Goal: Check status: Check status

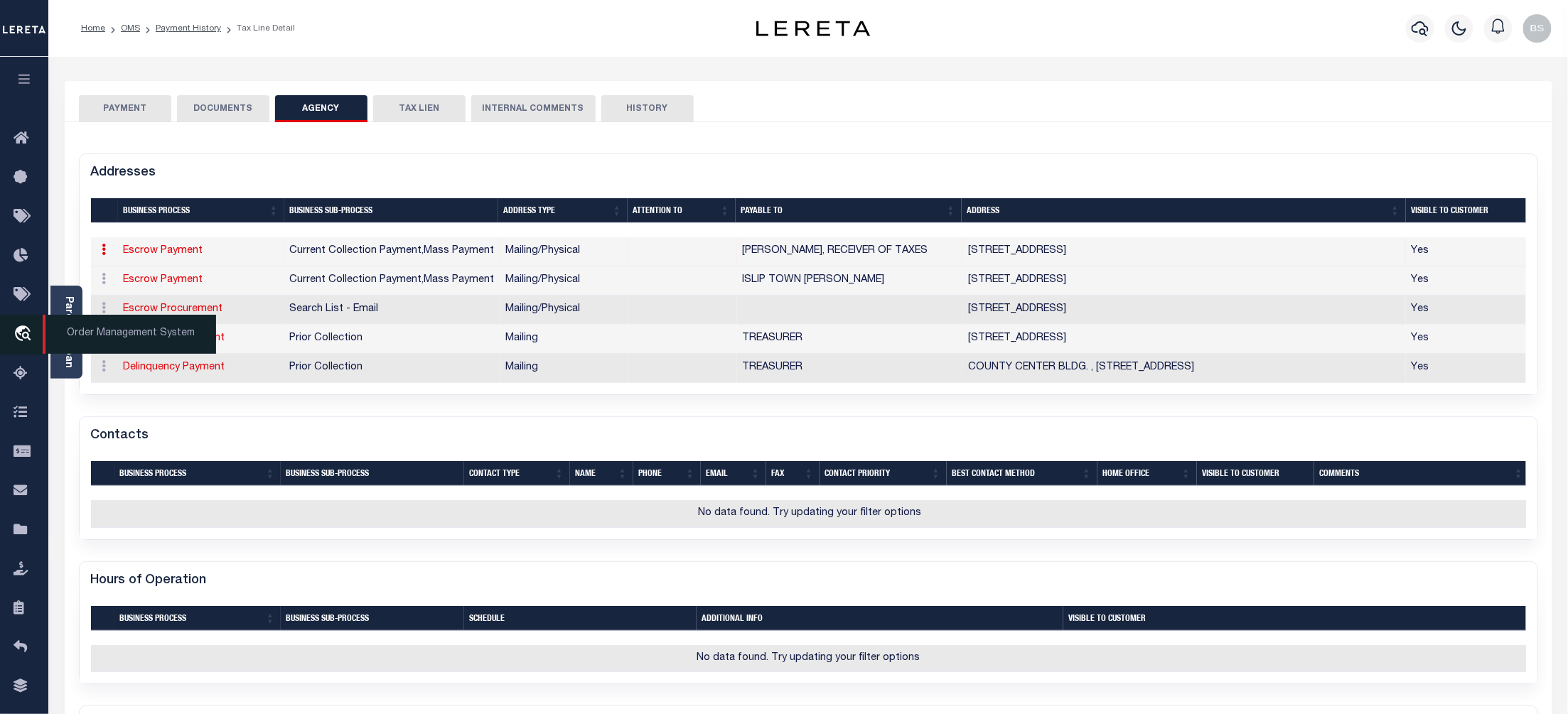
click at [129, 331] on span "Order Management System" at bounding box center [129, 334] width 173 height 39
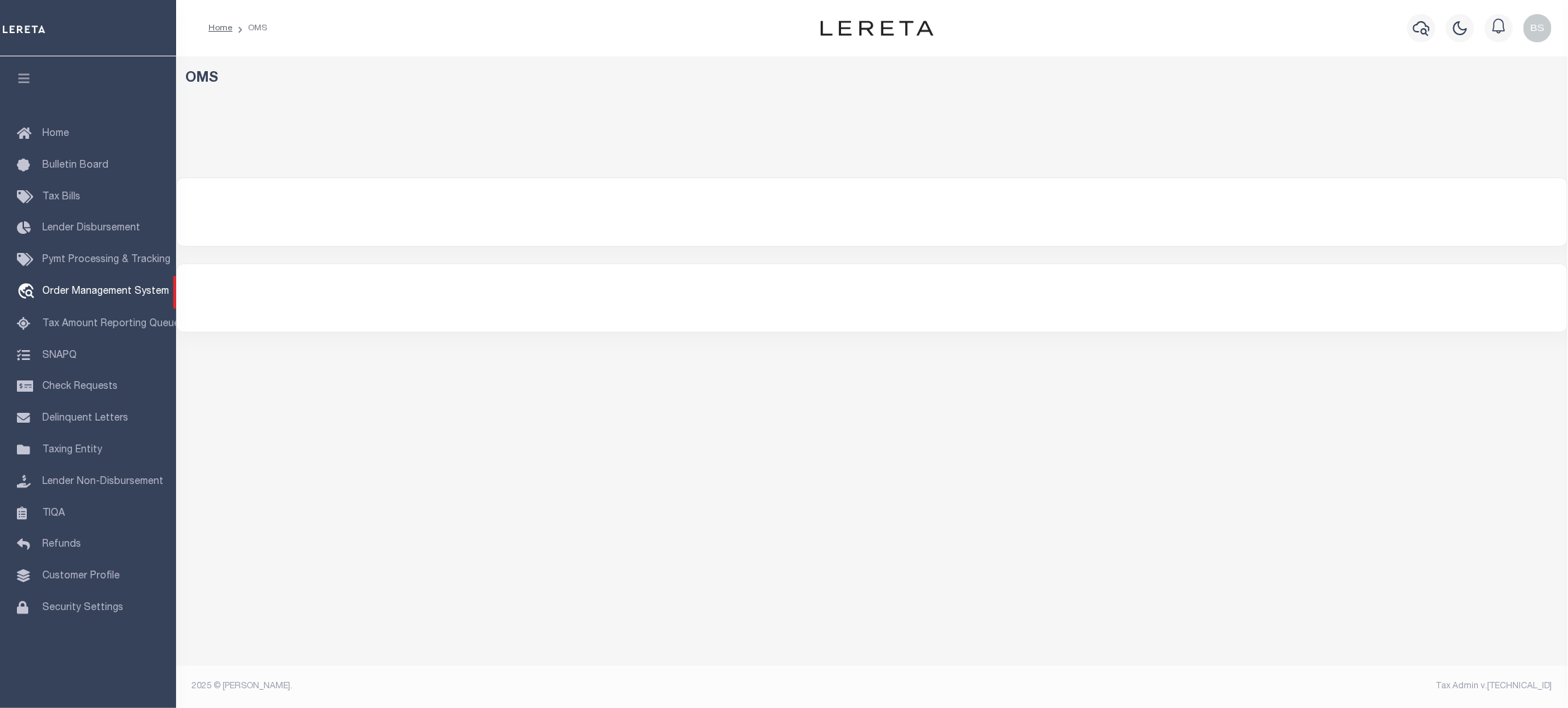
select select "200"
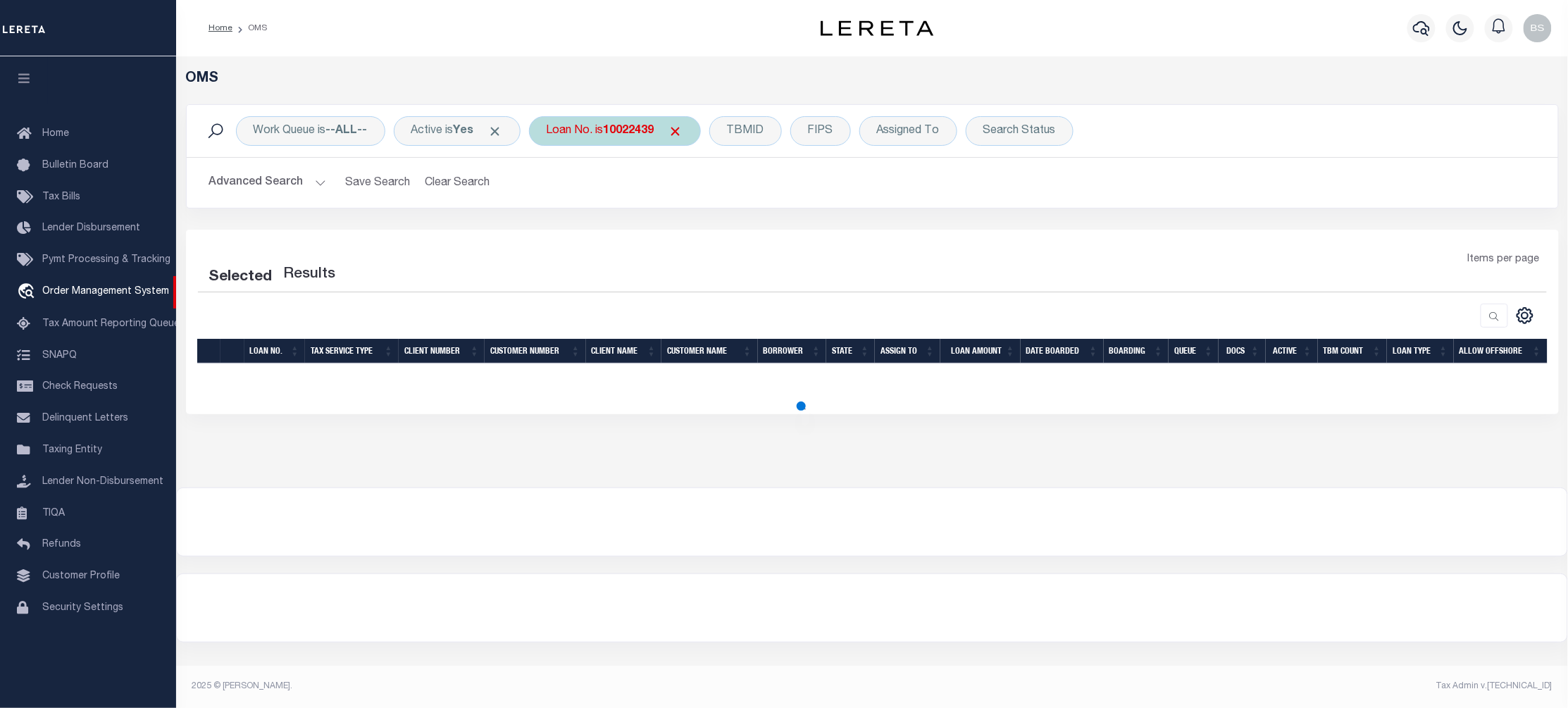
select select "200"
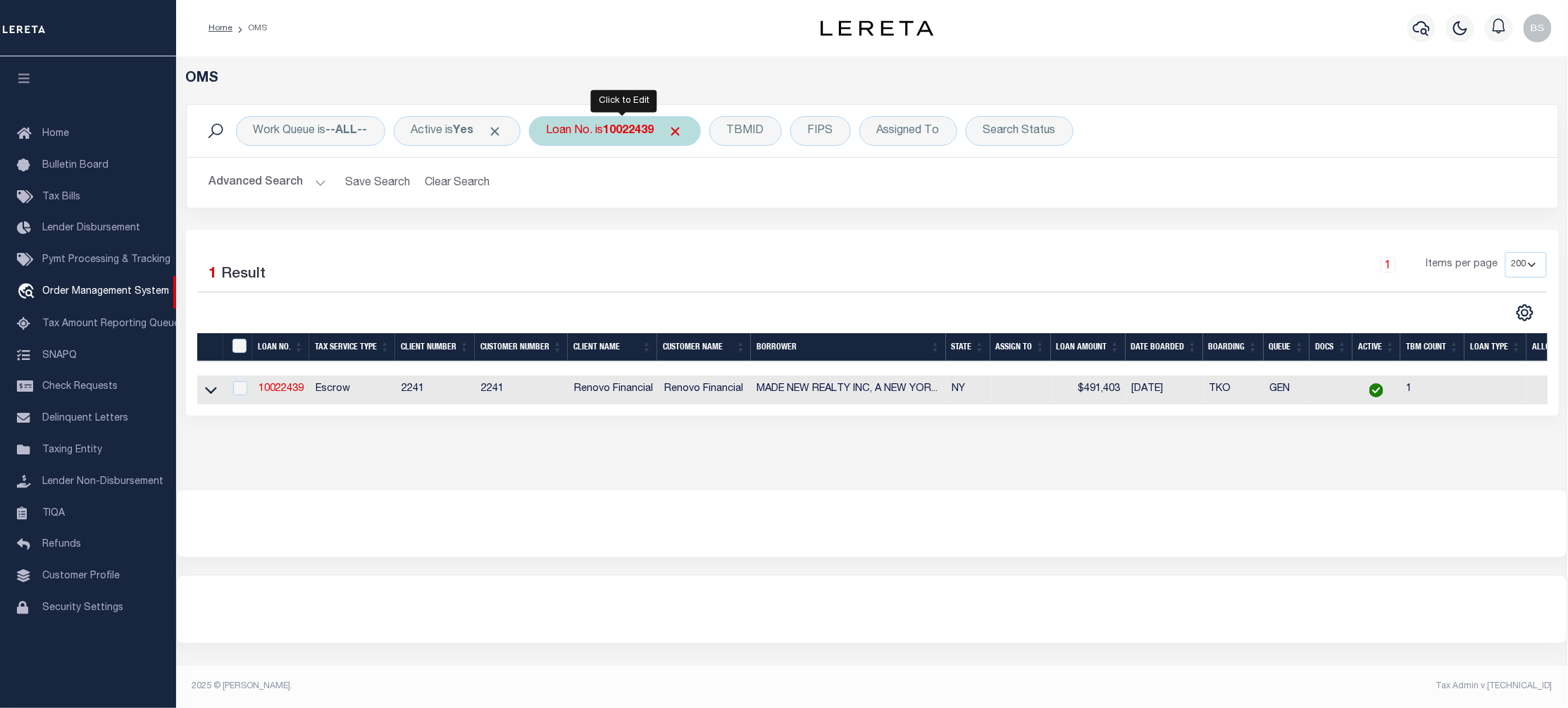
click at [612, 132] on div "Loan No. is 10022439" at bounding box center [614, 131] width 172 height 30
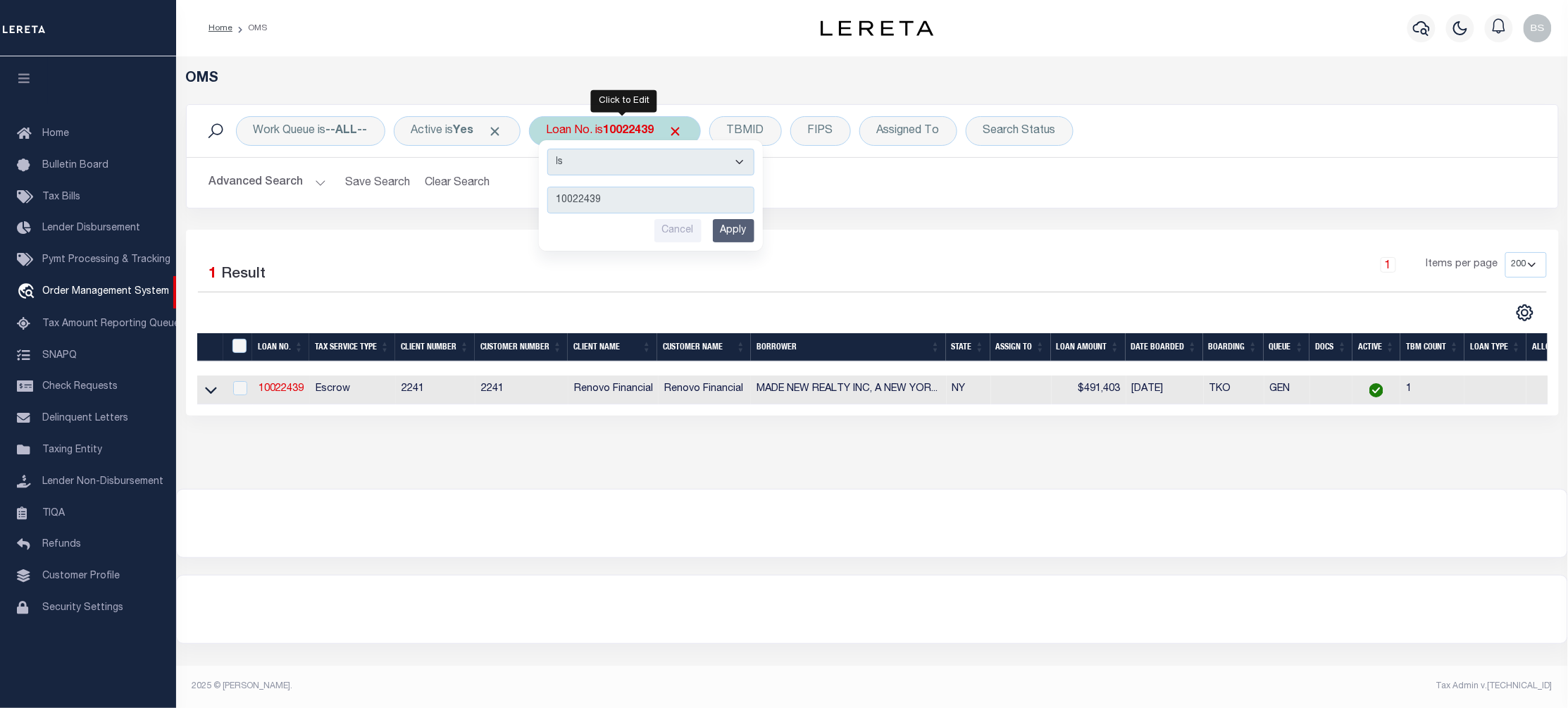
type input "40000416"
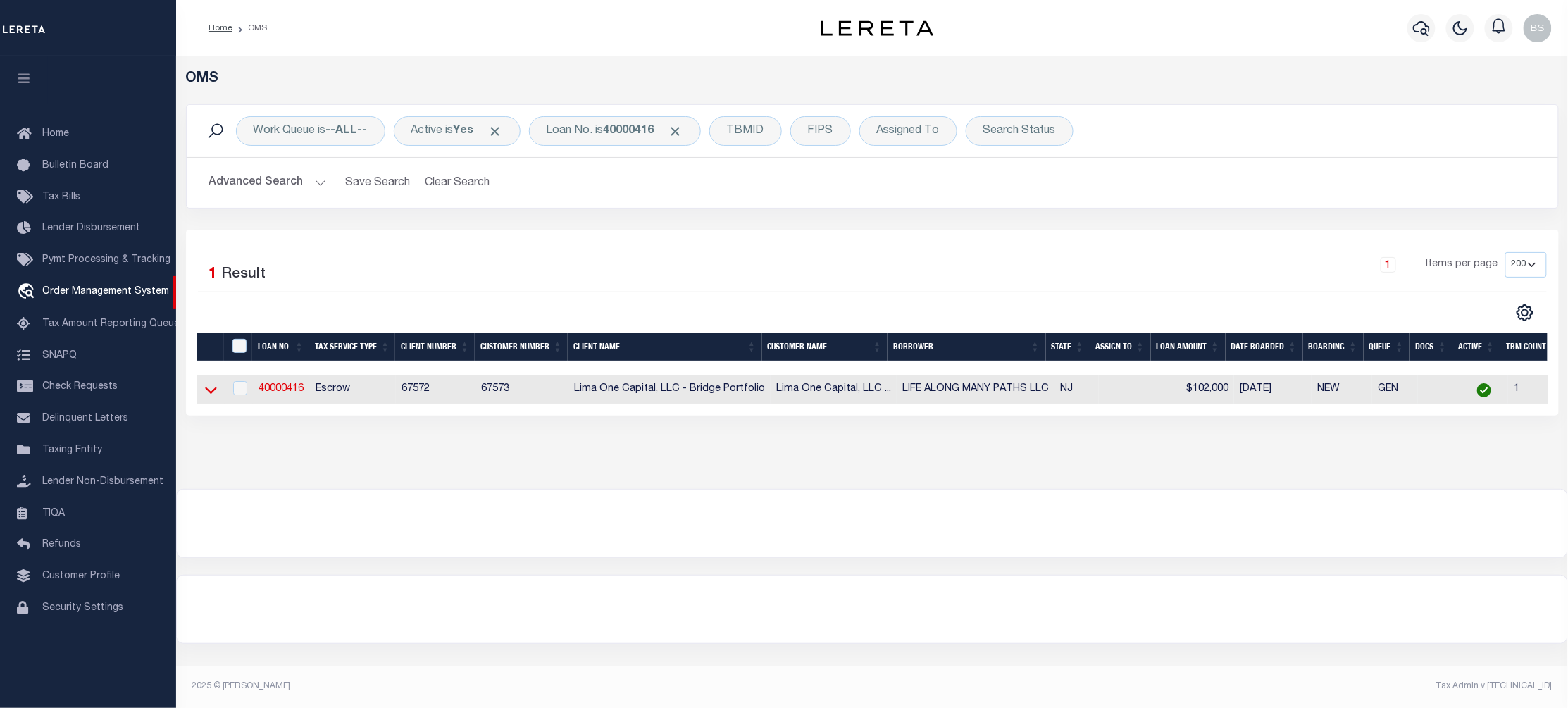
click at [209, 392] on icon at bounding box center [211, 390] width 12 height 15
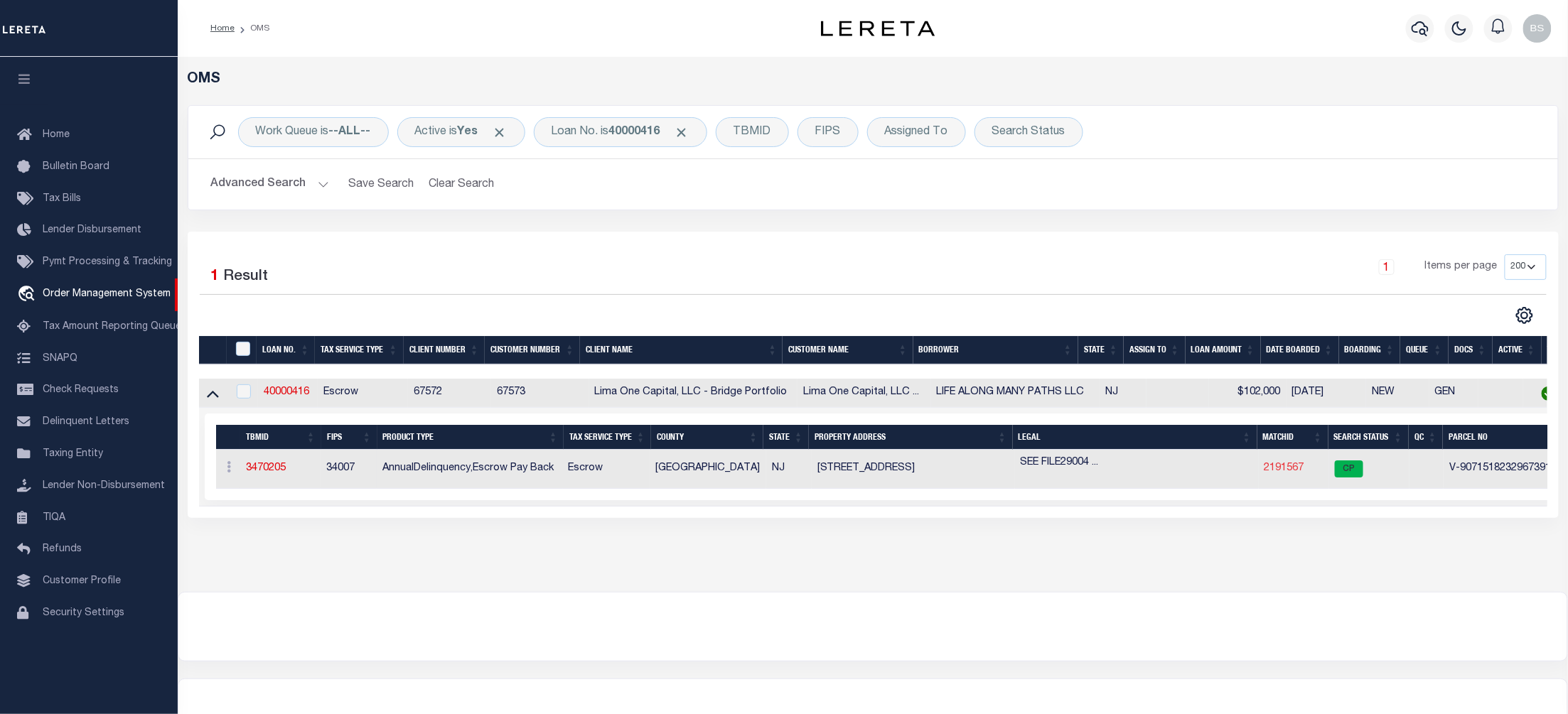
click at [1284, 473] on link "2191567" at bounding box center [1284, 468] width 40 height 10
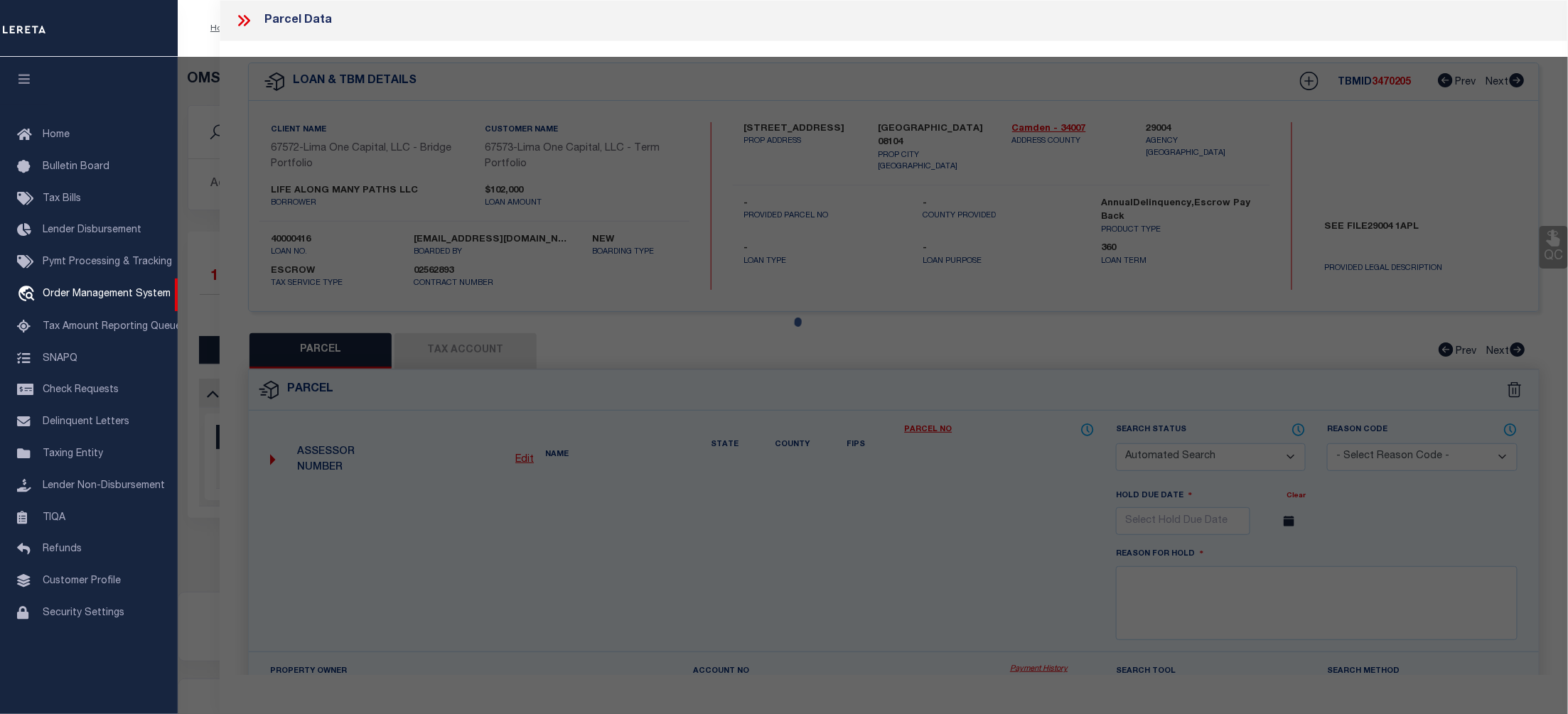
checkbox input "false"
select select "CP"
select select "AGW"
select select "ADD"
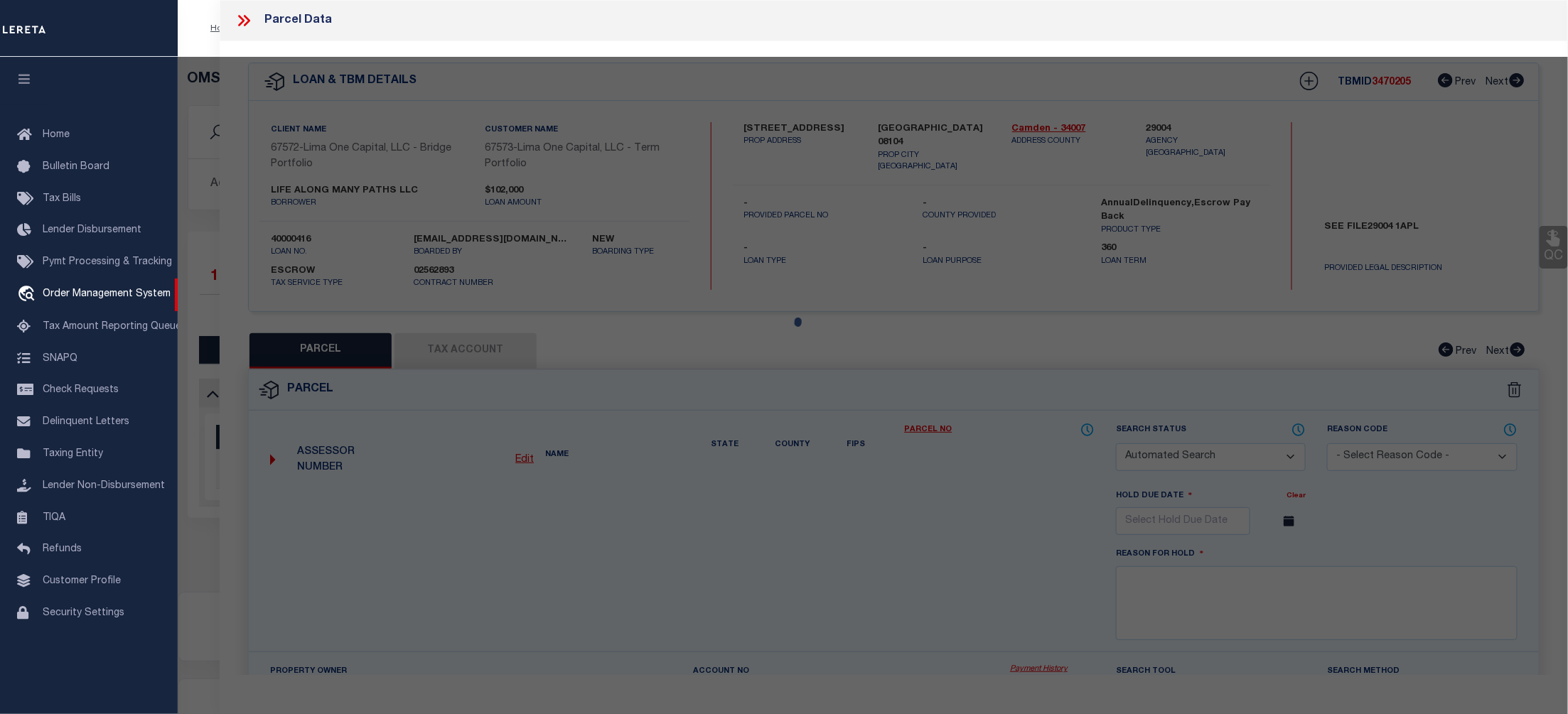
type input "1820 SOUTH 6TH STREET"
checkbox input "false"
type input "CAMDEN NJ 08104"
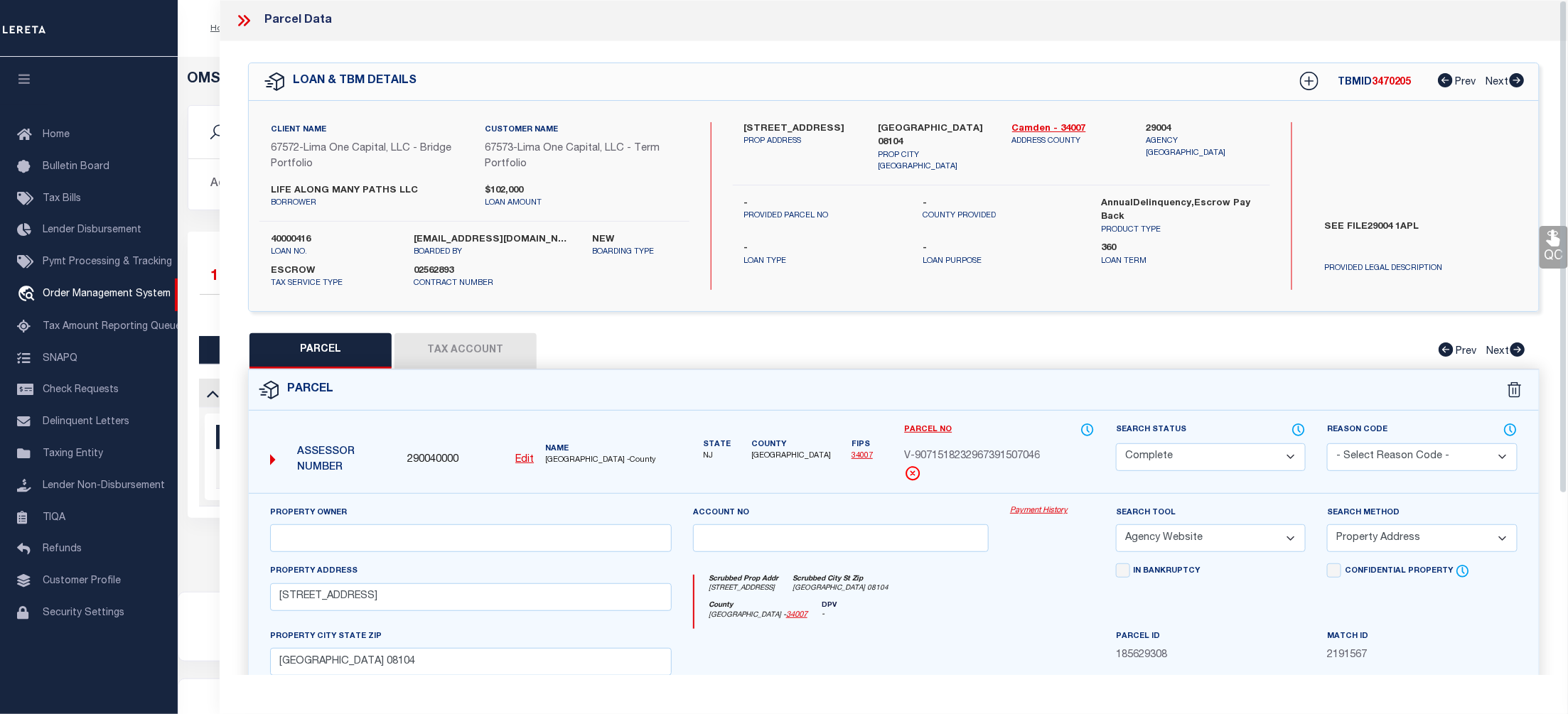
click at [1051, 510] on link "Payment History" at bounding box center [1052, 511] width 85 height 12
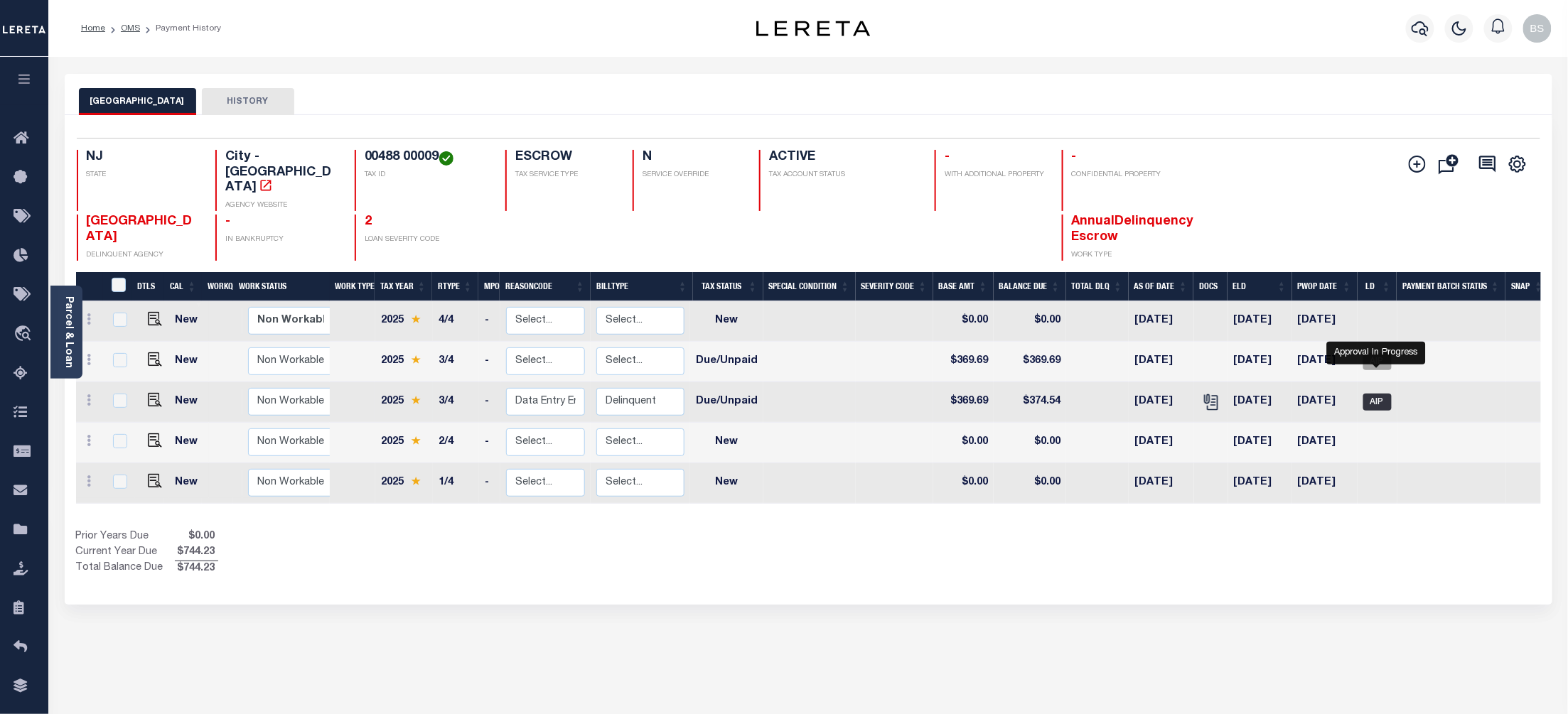
click at [1382, 394] on span "AIP" at bounding box center [1377, 402] width 29 height 17
checkbox input "true"
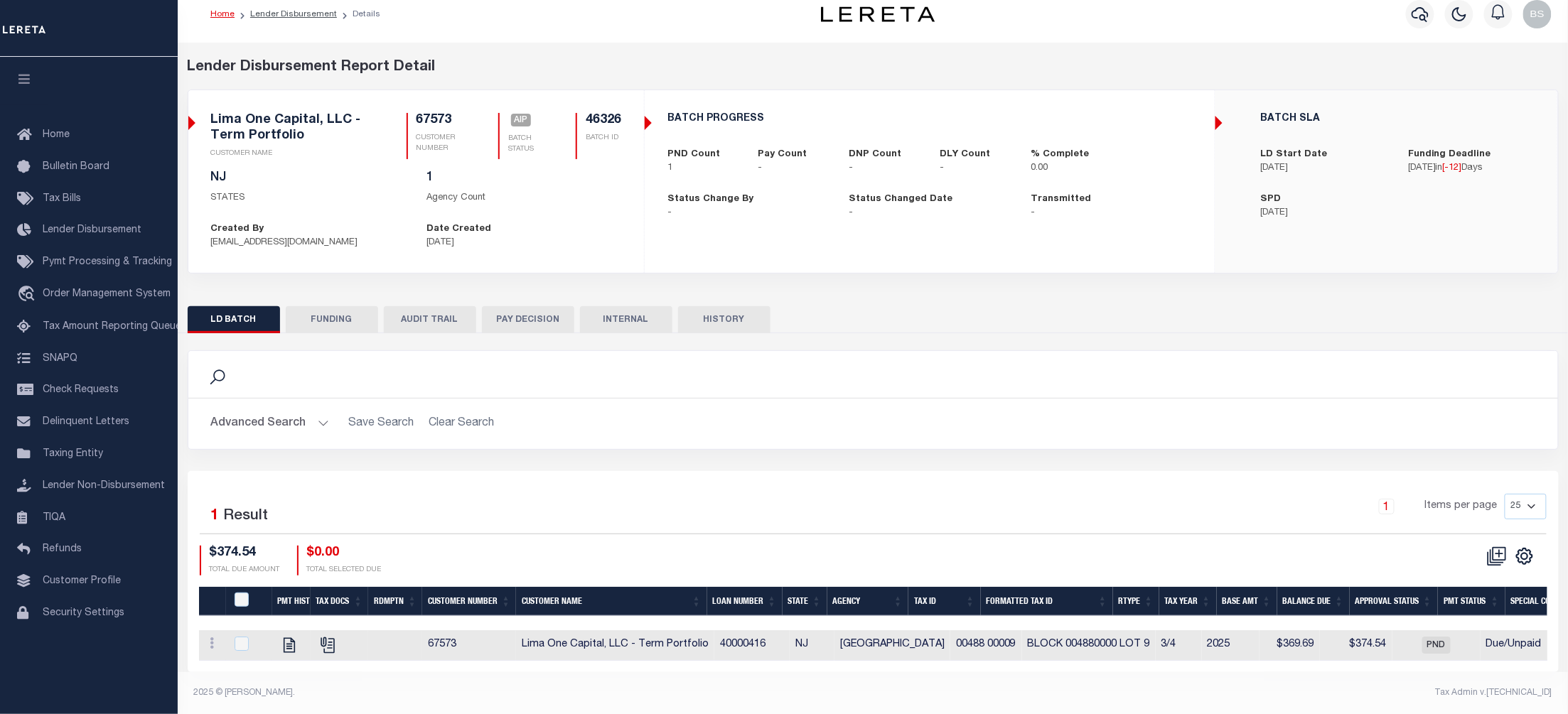
scroll to position [27, 0]
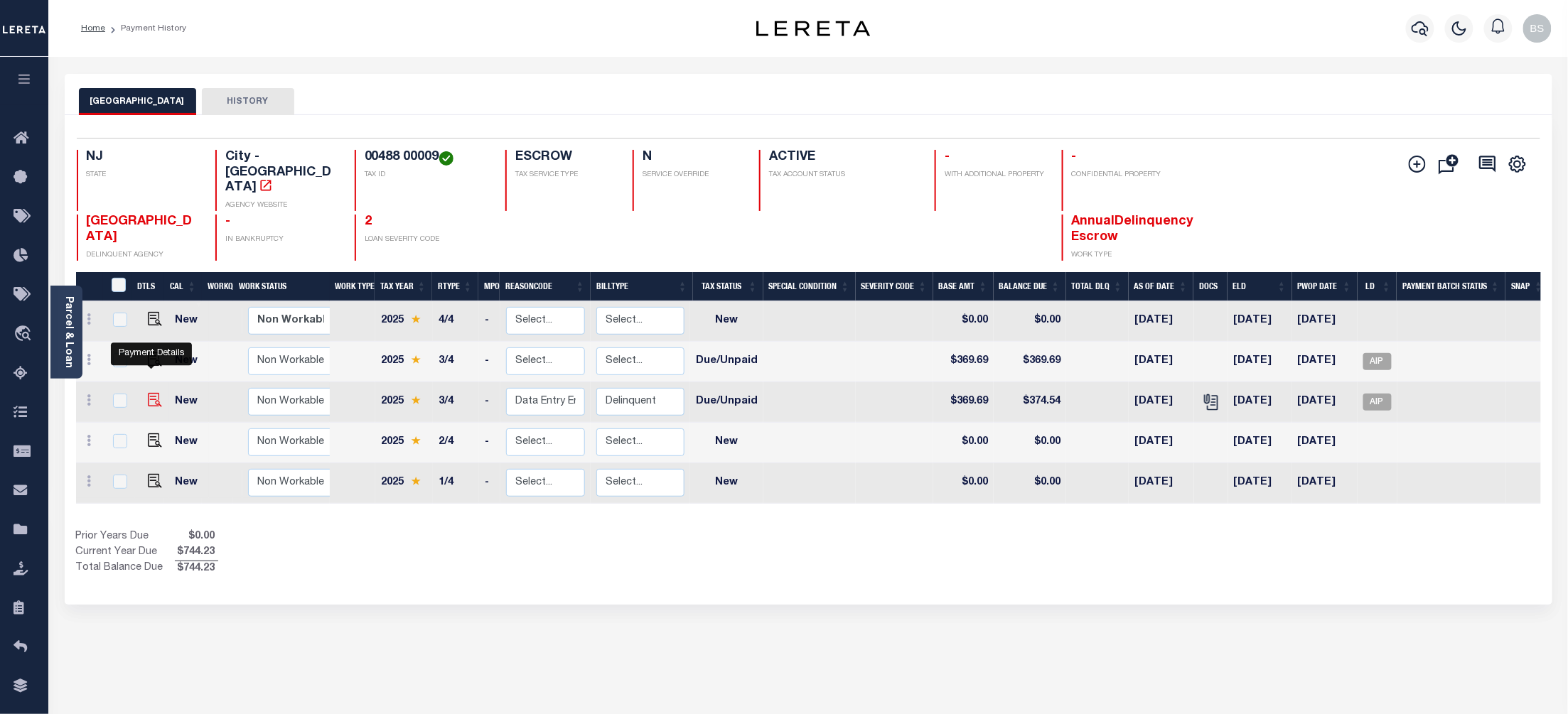
click at [148, 393] on img "" at bounding box center [155, 400] width 14 height 14
checkbox input "true"
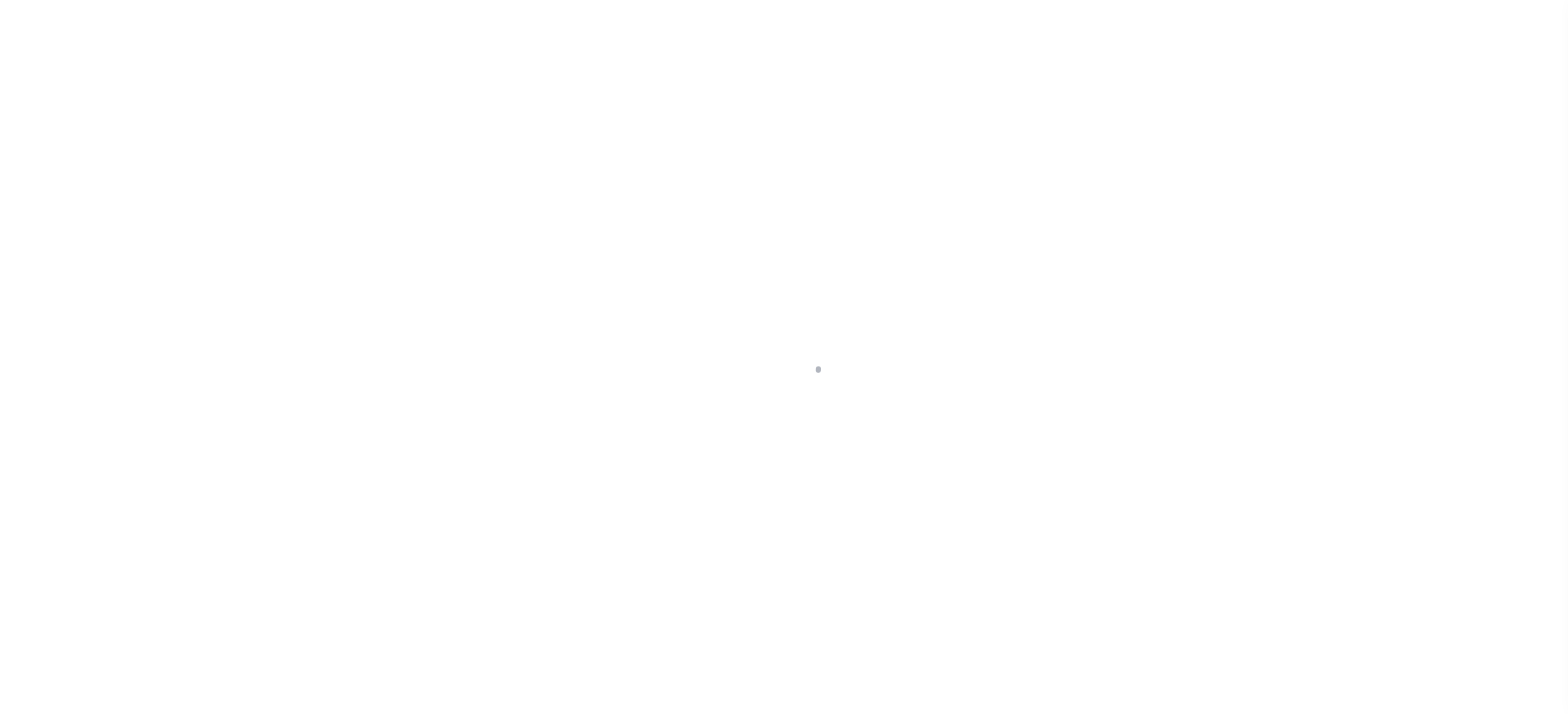
select select "DUE"
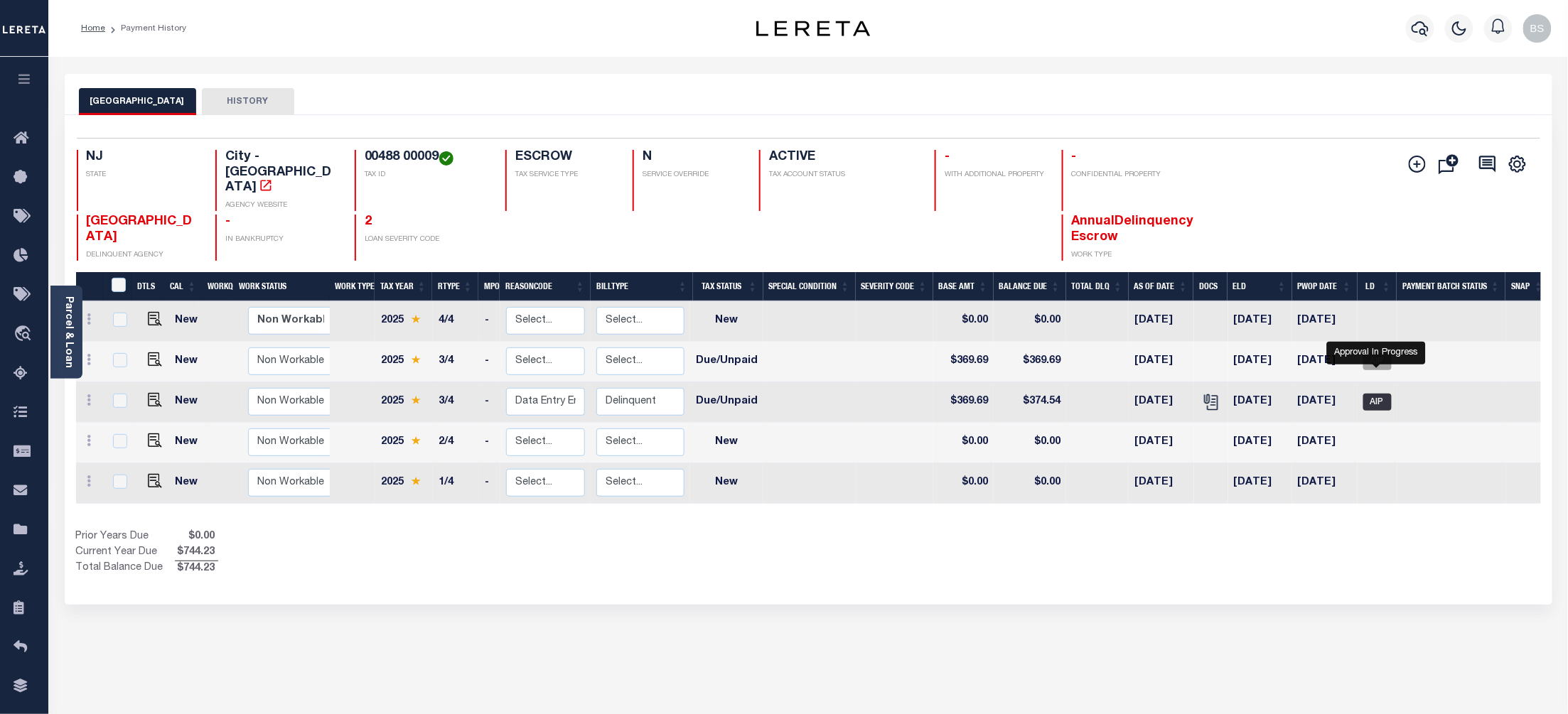
click at [1378, 394] on span "AIP" at bounding box center [1377, 402] width 29 height 17
checkbox input "true"
click at [1376, 353] on span "AIP" at bounding box center [1377, 362] width 29 height 17
checkbox input "true"
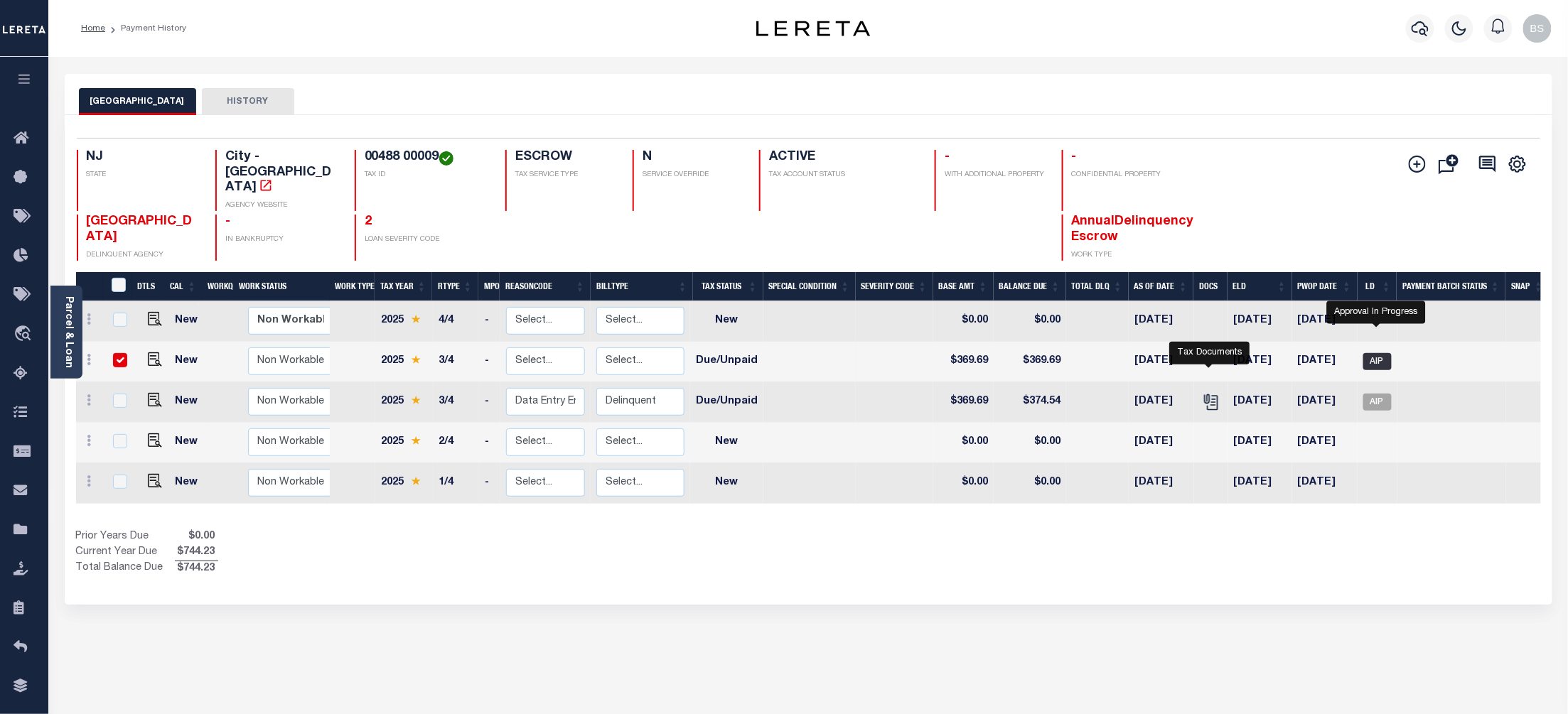
checkbox input "true"
